Goal: Task Accomplishment & Management: Use online tool/utility

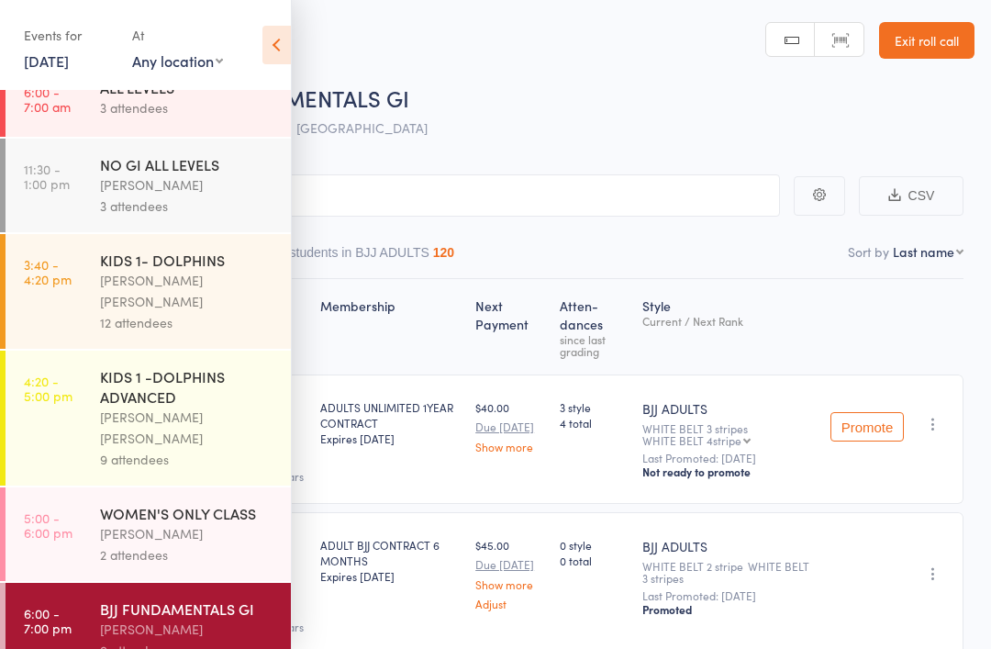
scroll to position [27, 0]
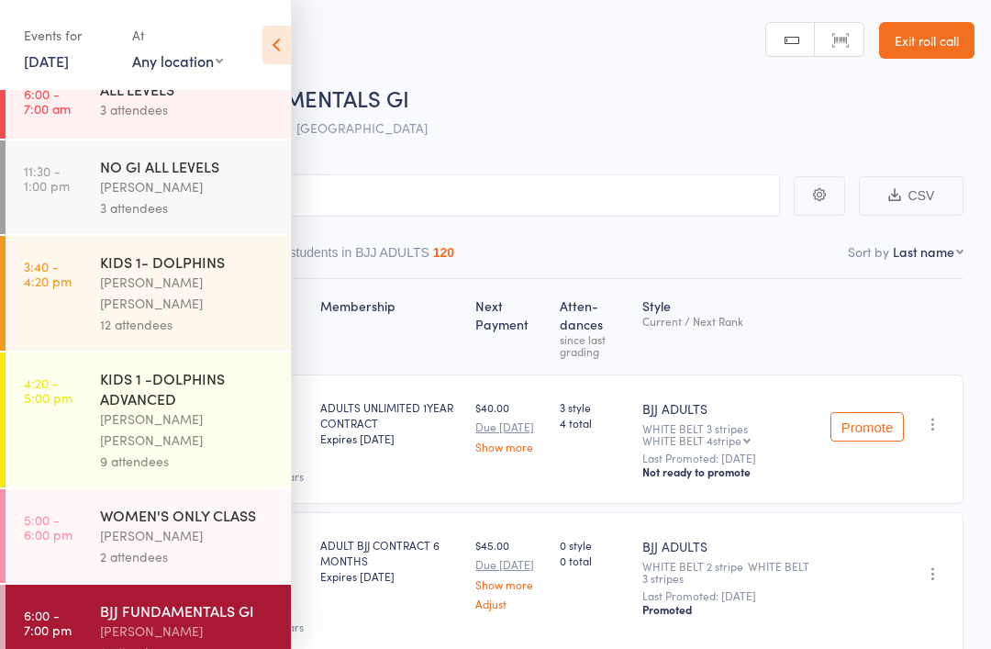
click at [67, 52] on link "[DATE]" at bounding box center [46, 60] width 45 height 20
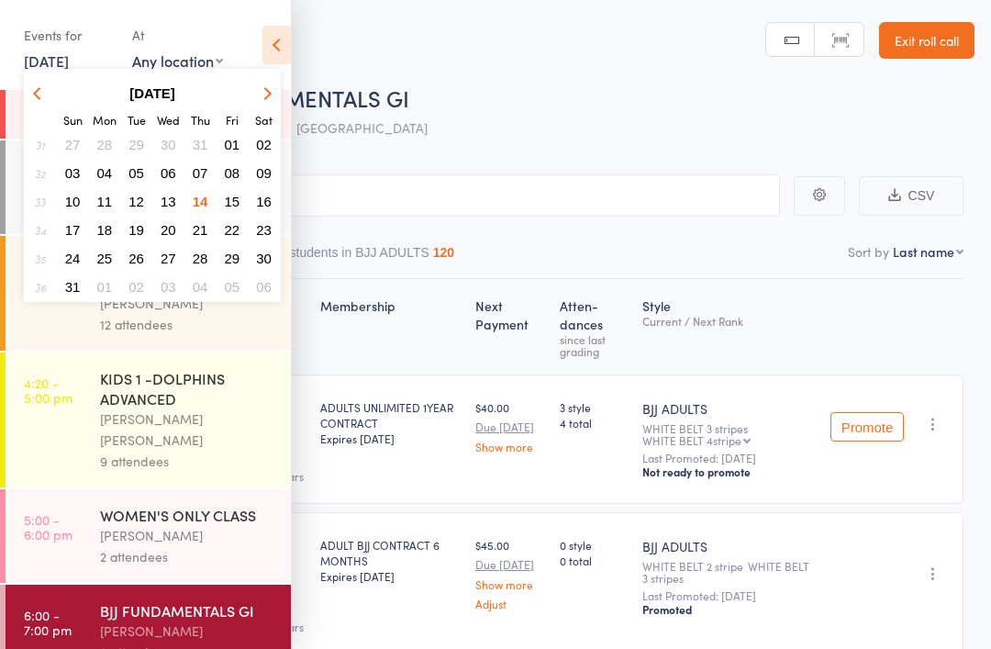
click at [236, 199] on span "15" at bounding box center [233, 202] width 16 height 16
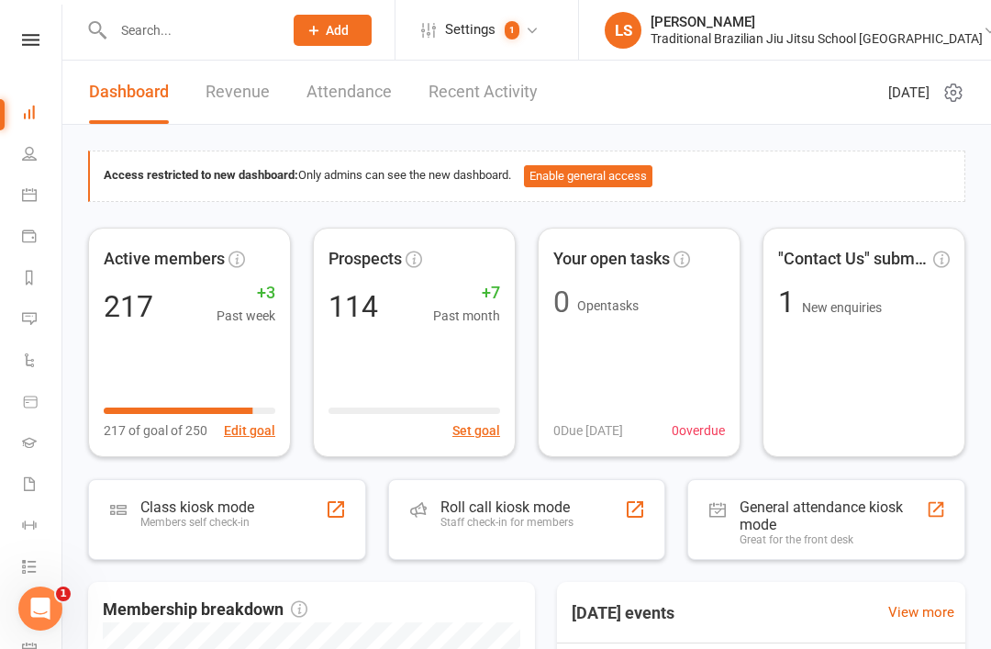
click at [509, 511] on div "Roll call kiosk mode" at bounding box center [507, 506] width 133 height 17
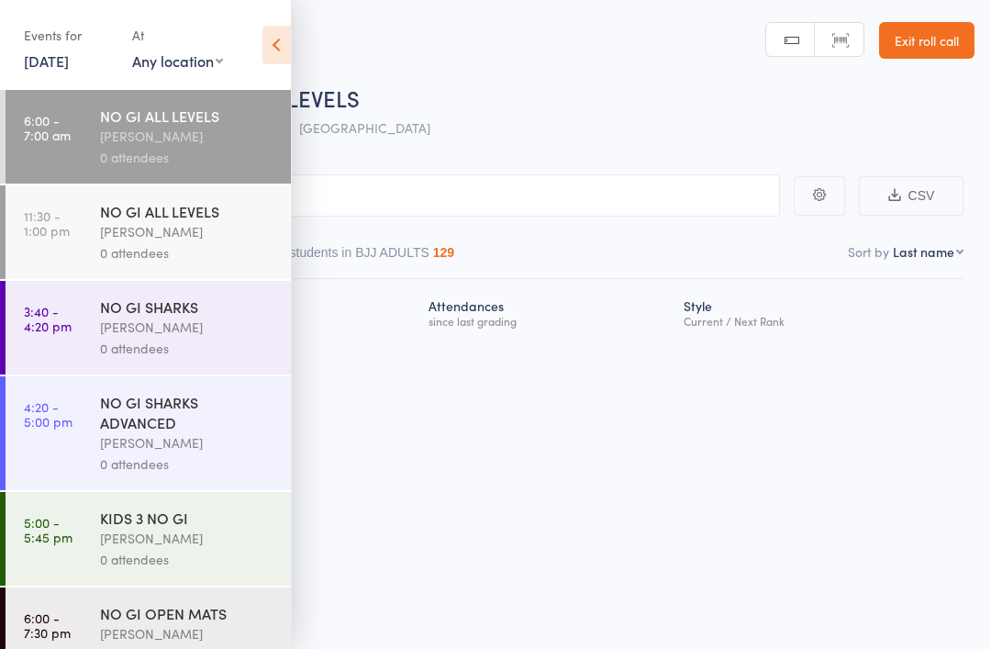
click at [138, 129] on div "[PERSON_NAME]" at bounding box center [187, 136] width 175 height 21
click at [607, 180] on input "search" at bounding box center [404, 195] width 753 height 42
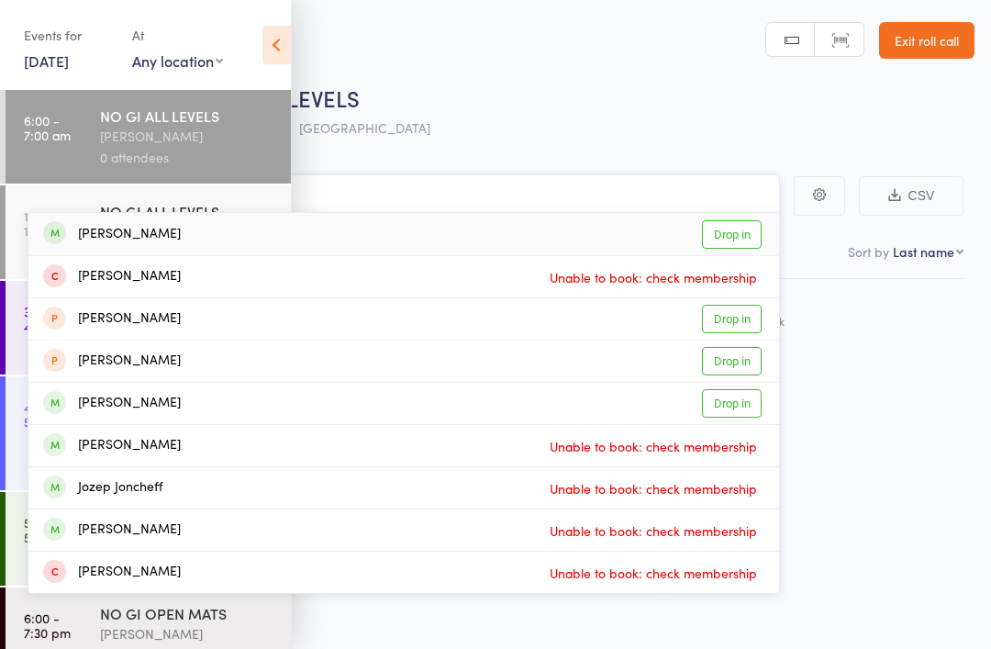
type input "Jonath"
click at [745, 244] on link "Drop in" at bounding box center [732, 234] width 60 height 28
